Goal: Communication & Community: Answer question/provide support

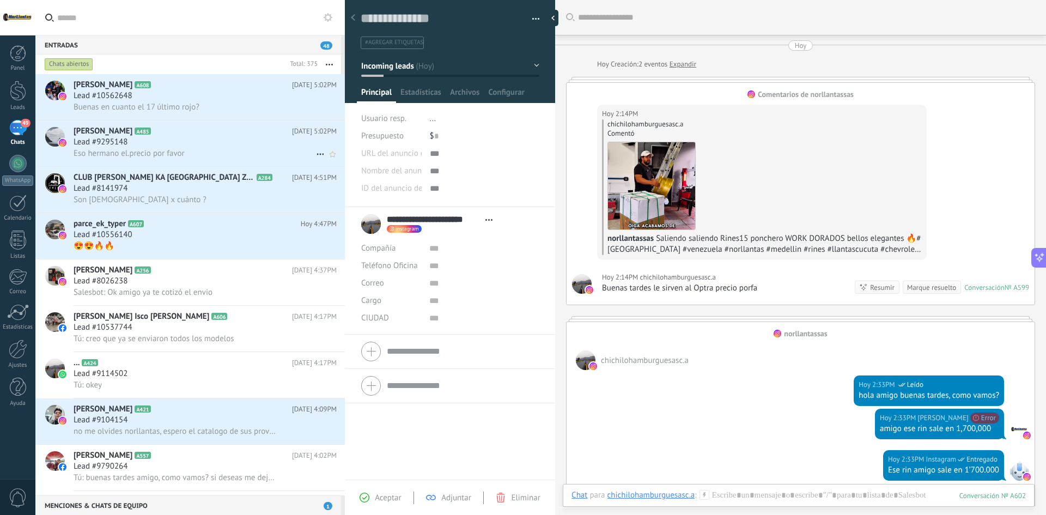
scroll to position [16, 0]
click at [184, 102] on span "Buenas en cuanto el 17 último rojo?" at bounding box center [137, 107] width 126 height 10
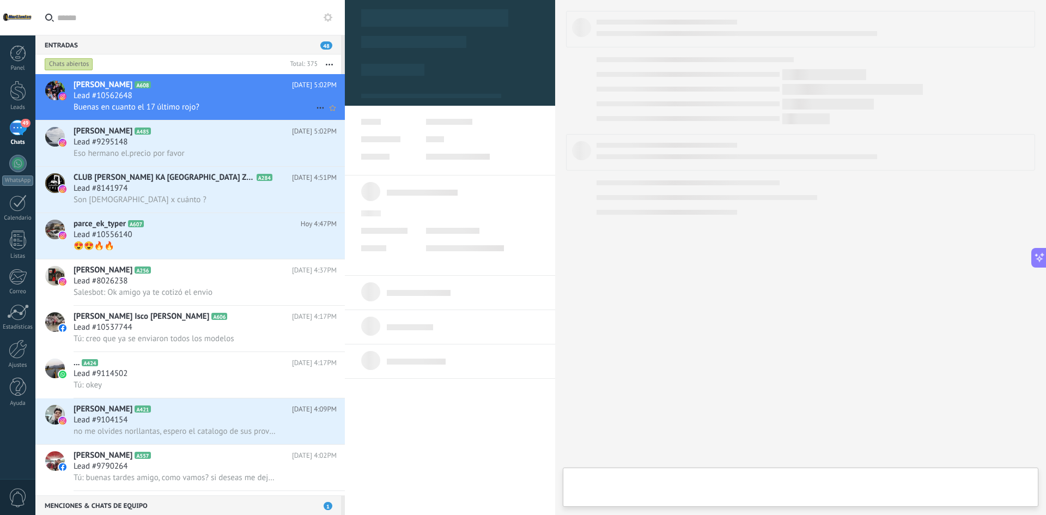
type textarea "**********"
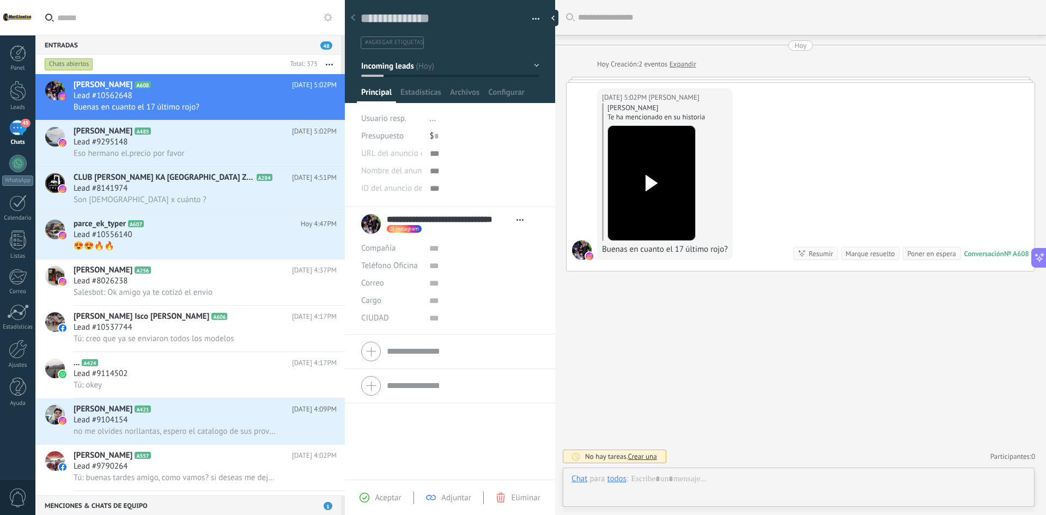
scroll to position [16, 0]
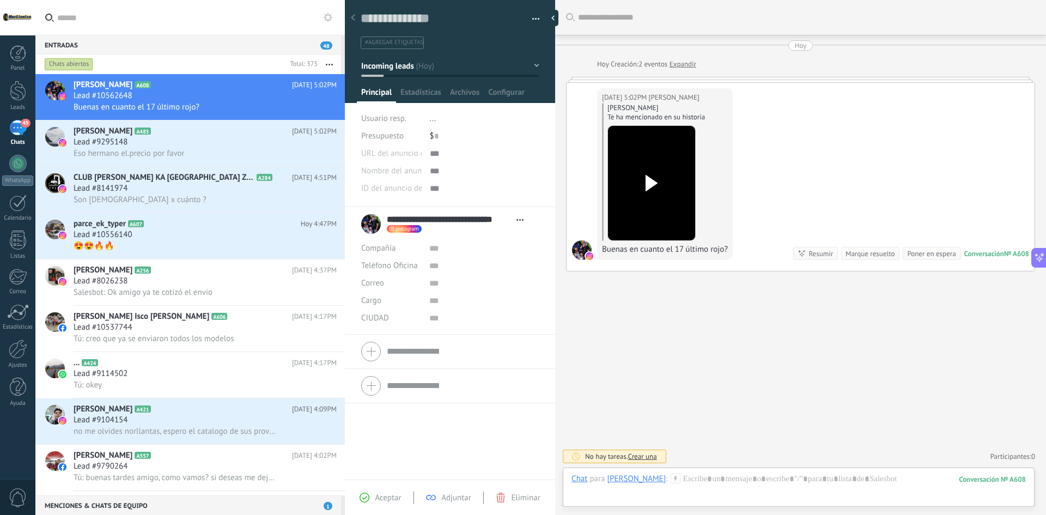
click at [649, 174] on div at bounding box center [651, 183] width 61 height 80
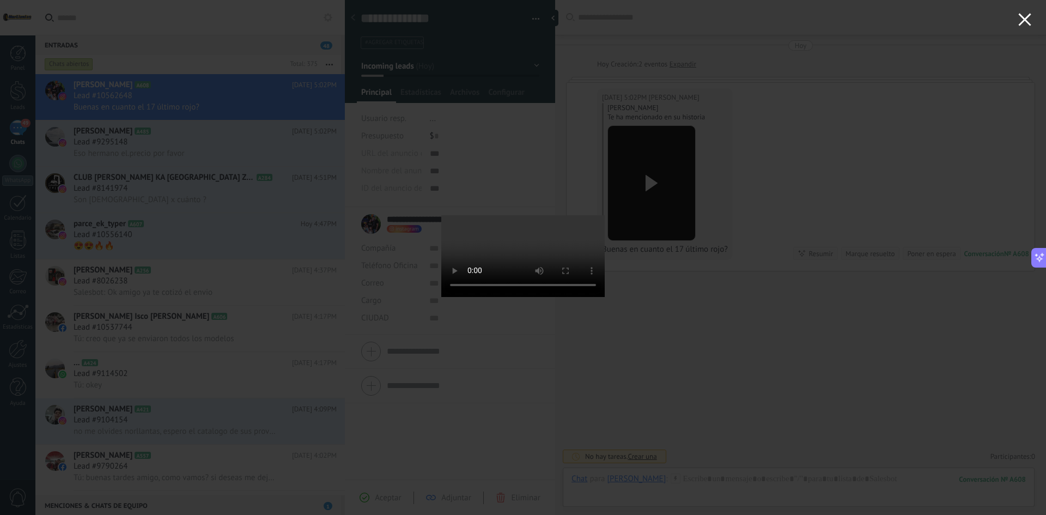
click at [1030, 16] on use "button" at bounding box center [1024, 19] width 13 height 13
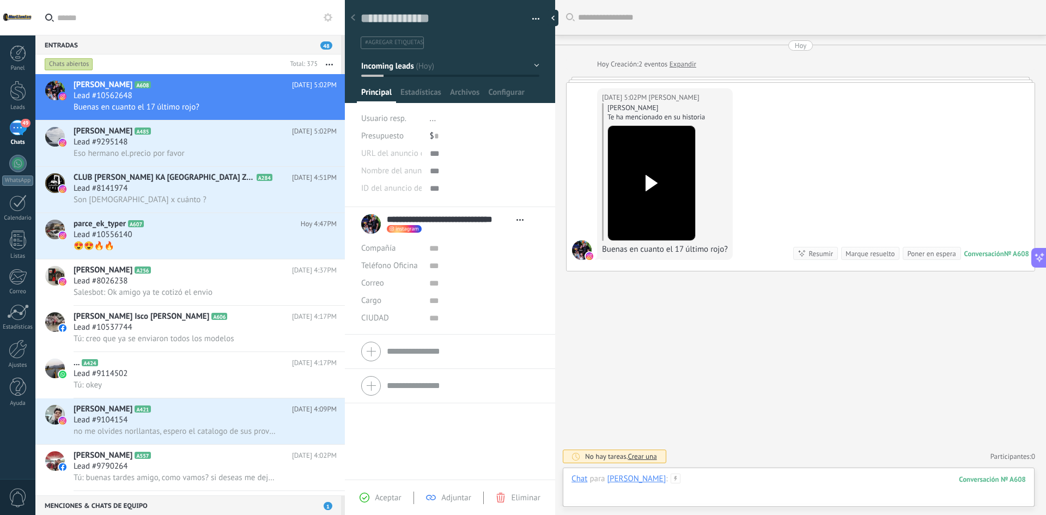
click at [791, 495] on div at bounding box center [799, 489] width 454 height 33
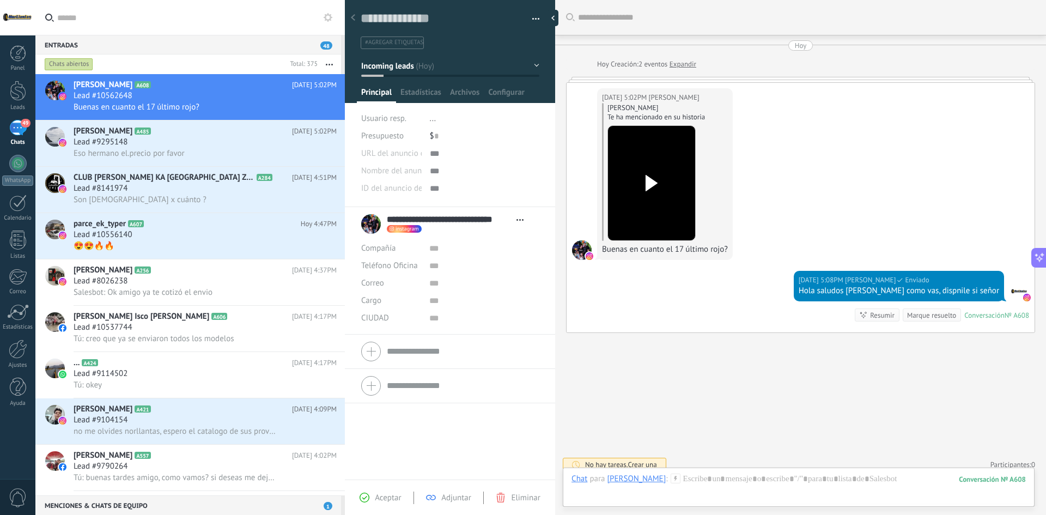
scroll to position [8, 0]
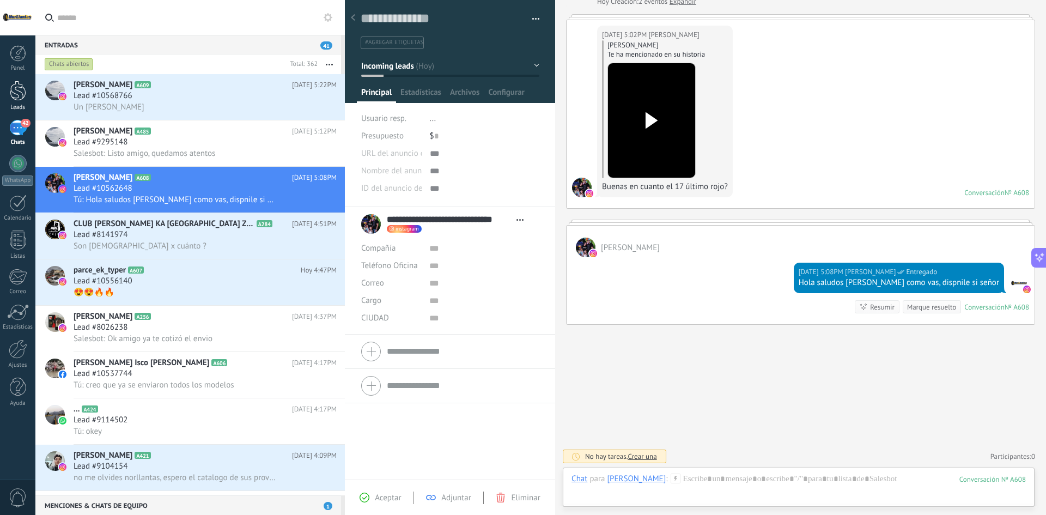
click at [15, 89] on div at bounding box center [18, 91] width 16 height 20
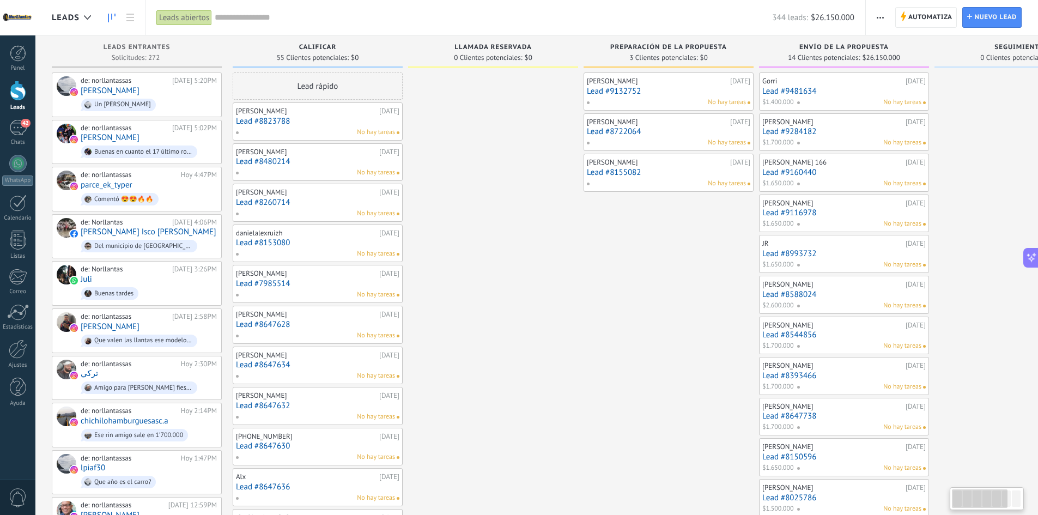
drag, startPoint x: 557, startPoint y: 339, endPoint x: 558, endPoint y: 334, distance: 5.5
